Goal: Find contact information: Find contact information

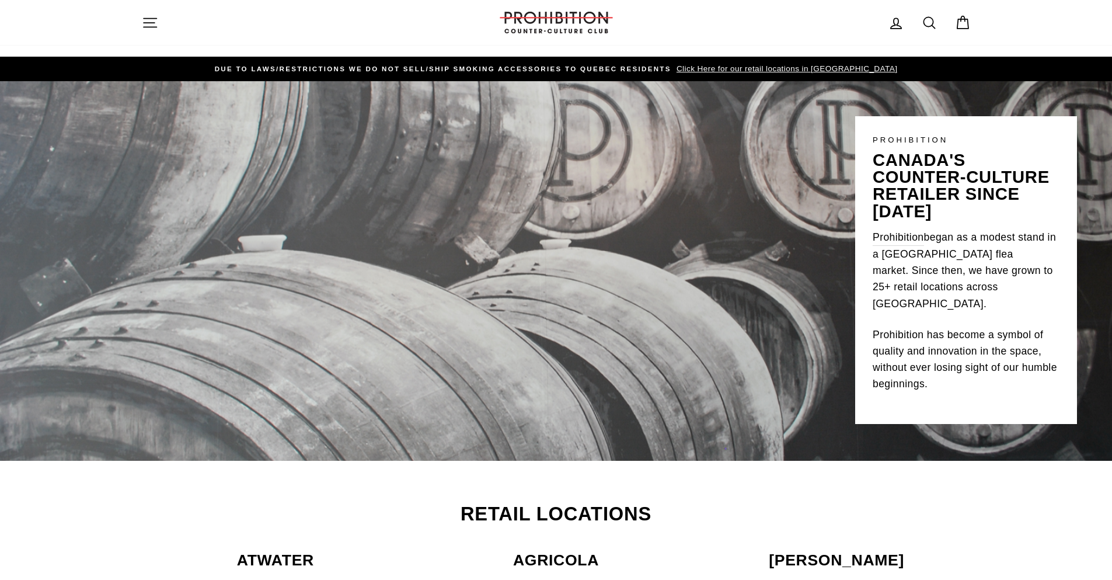
scroll to position [273, 0]
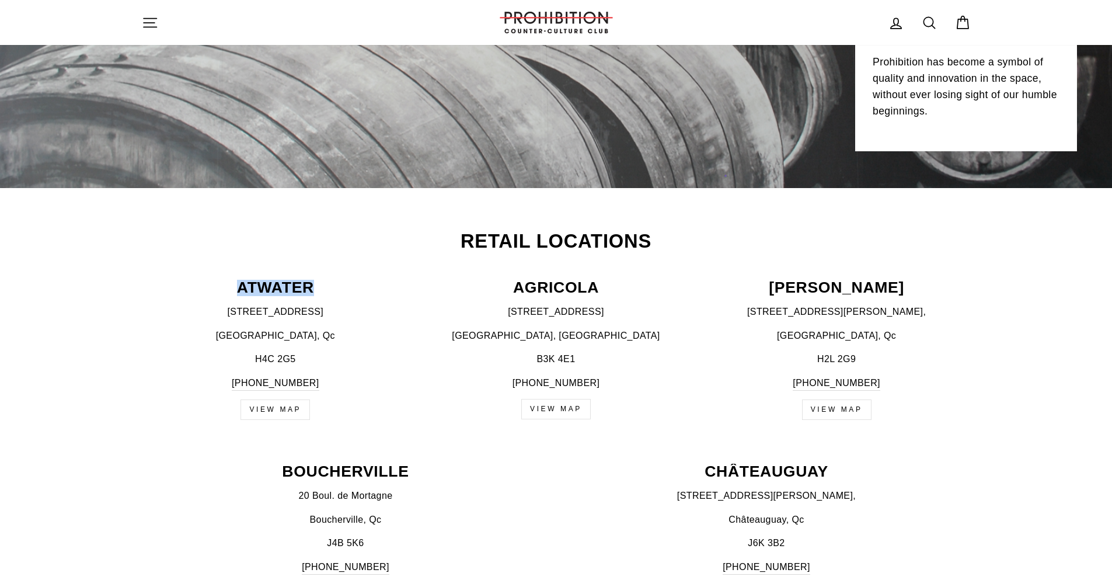
drag, startPoint x: 240, startPoint y: 283, endPoint x: 370, endPoint y: 281, distance: 130.2
click at [370, 281] on p "ATWATER" at bounding box center [276, 288] width 268 height 16
copy p "ATWATER"
drag, startPoint x: 235, startPoint y: 308, endPoint x: 323, endPoint y: 340, distance: 93.3
click at [323, 340] on div "[STREET_ADDRESS] [PHONE_NUMBER]" at bounding box center [276, 347] width 268 height 86
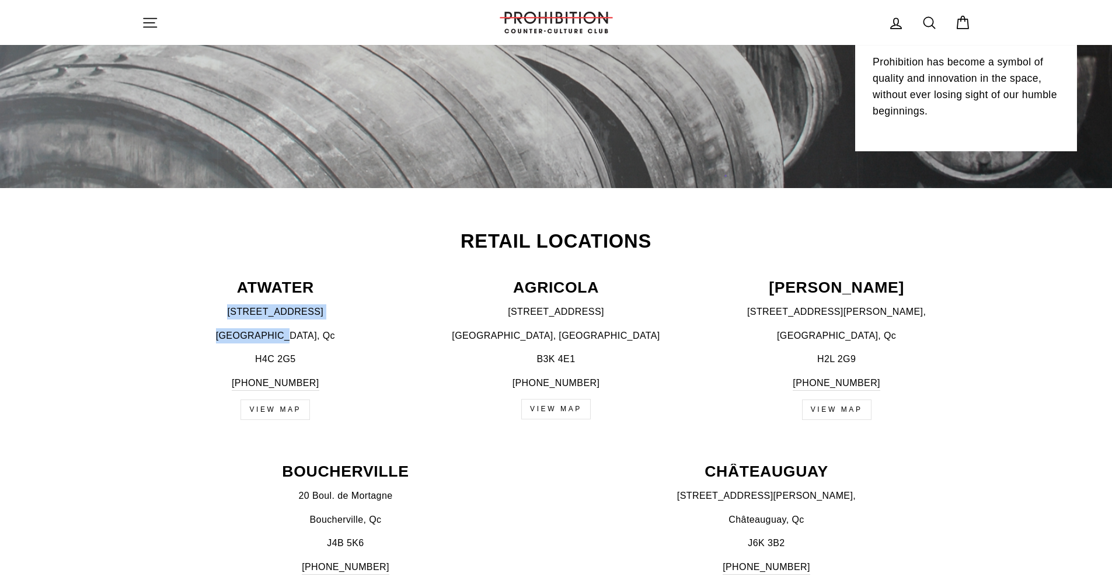
copy div "[STREET_ADDRESS]"
click at [810, 284] on p "[PERSON_NAME]" at bounding box center [837, 288] width 268 height 16
copy p "[PERSON_NAME]"
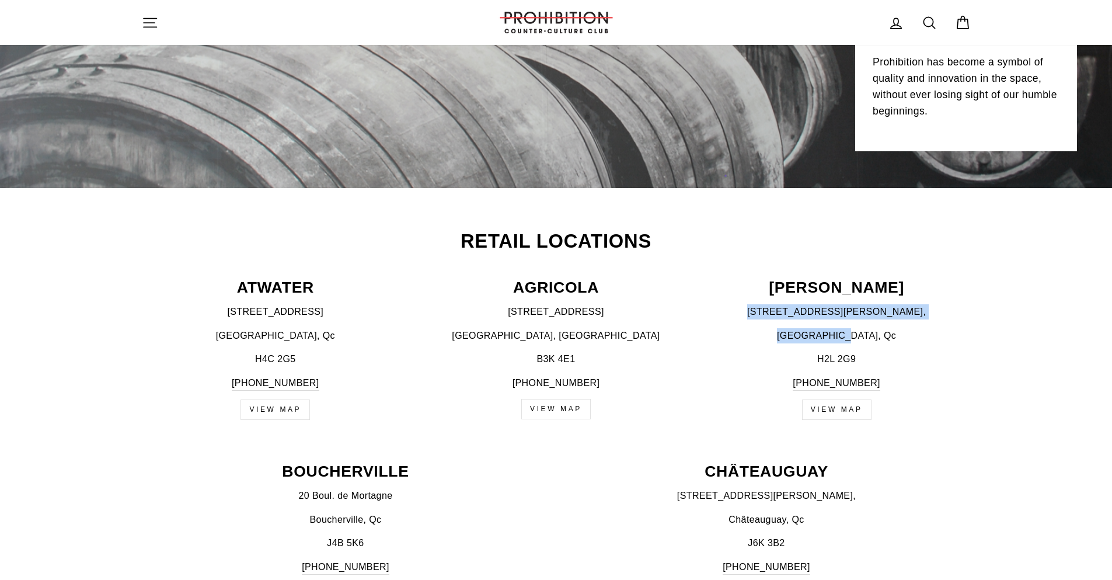
drag, startPoint x: 776, startPoint y: 309, endPoint x: 887, endPoint y: 339, distance: 115.4
click at [887, 339] on div "[STREET_ADDRESS][PERSON_NAME] [PHONE_NUMBER]" at bounding box center [837, 347] width 268 height 86
copy div "[STREET_ADDRESS][PERSON_NAME]"
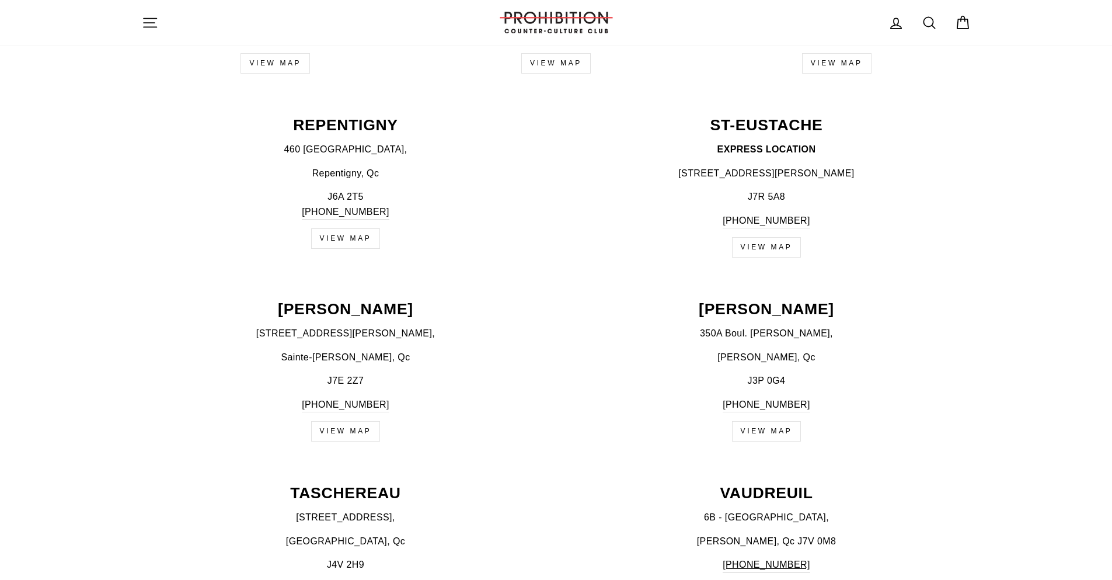
scroll to position [1498, 0]
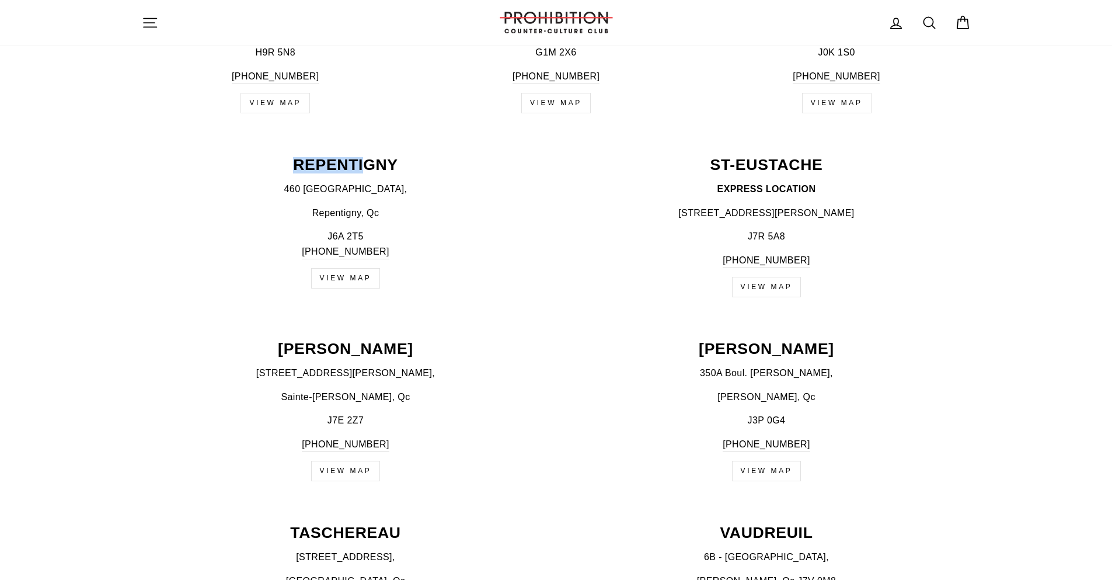
drag, startPoint x: 287, startPoint y: 157, endPoint x: 368, endPoint y: 171, distance: 81.8
click at [368, 171] on p "REPENTIGNY" at bounding box center [346, 165] width 408 height 16
click at [315, 211] on p "Repentigny, Qc" at bounding box center [346, 212] width 408 height 15
drag, startPoint x: 311, startPoint y: 211, endPoint x: 446, endPoint y: 217, distance: 135.5
click at [446, 217] on p "Repentigny, Qc" at bounding box center [346, 212] width 408 height 15
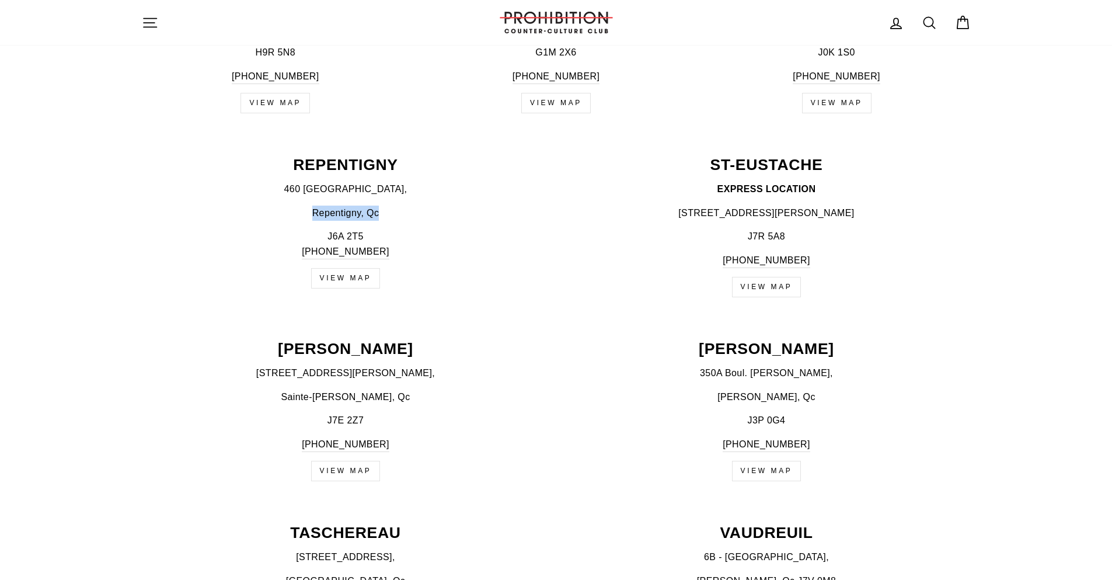
copy p "Repentigny, Qc"
drag, startPoint x: 292, startPoint y: 159, endPoint x: 425, endPoint y: 167, distance: 132.7
click at [425, 167] on p "REPENTIGNY" at bounding box center [346, 165] width 408 height 16
copy p "REPENTIGNY"
drag, startPoint x: 302, startPoint y: 186, endPoint x: 409, endPoint y: 208, distance: 109.7
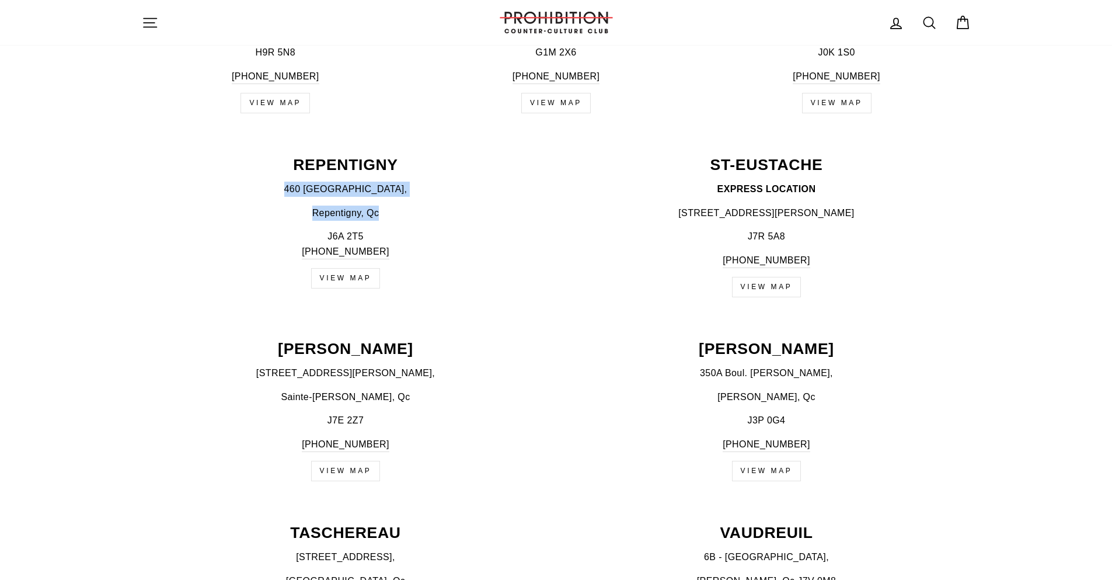
click at [409, 208] on div "[STREET_ADDRESS] [PHONE_NUMBER]" at bounding box center [346, 221] width 408 height 78
copy div "460 [GEOGRAPHIC_DATA], [GEOGRAPHIC_DATA], Qc"
